Goal: Find specific page/section: Find specific page/section

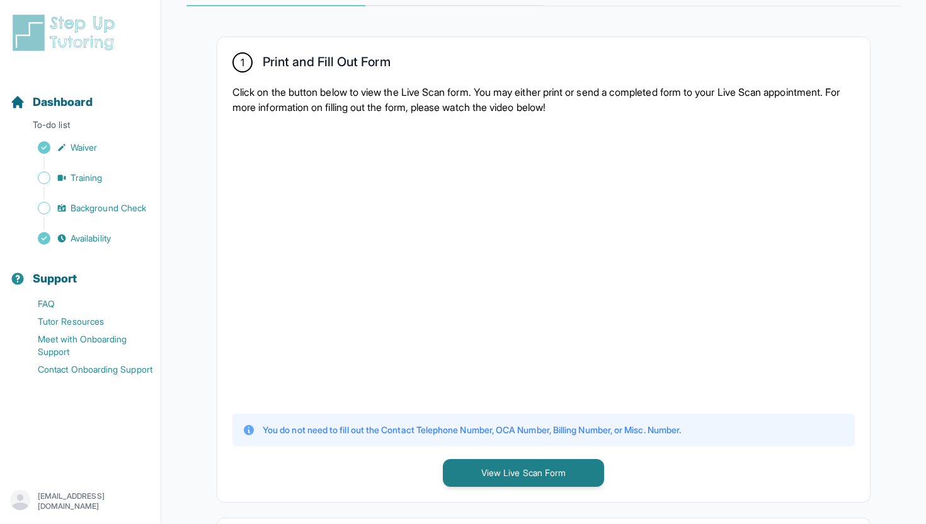
scroll to position [57, 0]
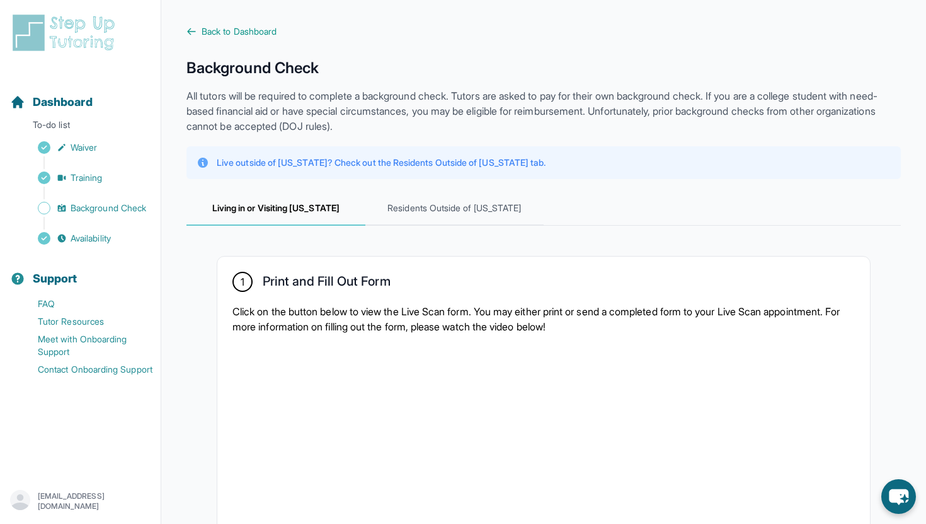
scroll to position [6, 0]
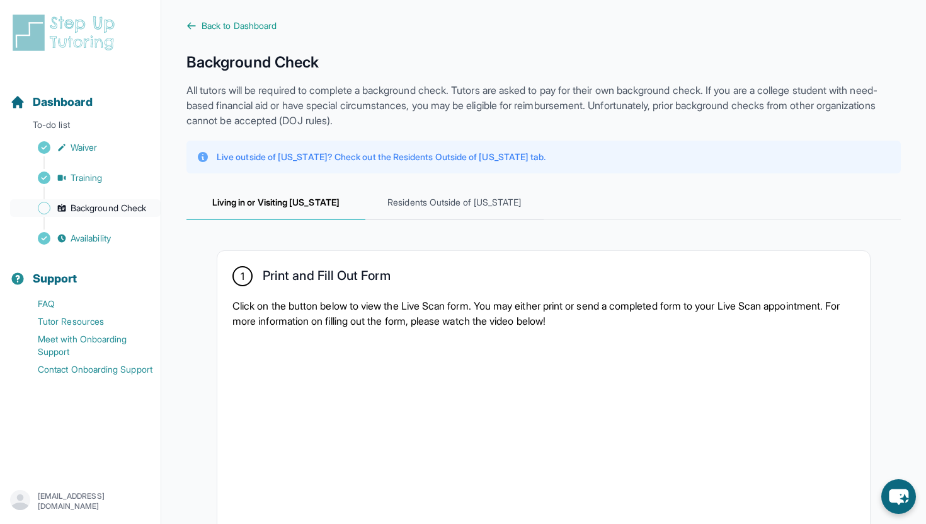
click at [93, 206] on span "Background Check" at bounding box center [109, 208] width 76 height 13
click at [239, 20] on span "Back to Dashboard" at bounding box center [239, 26] width 75 height 13
